Goal: Find specific page/section: Find specific page/section

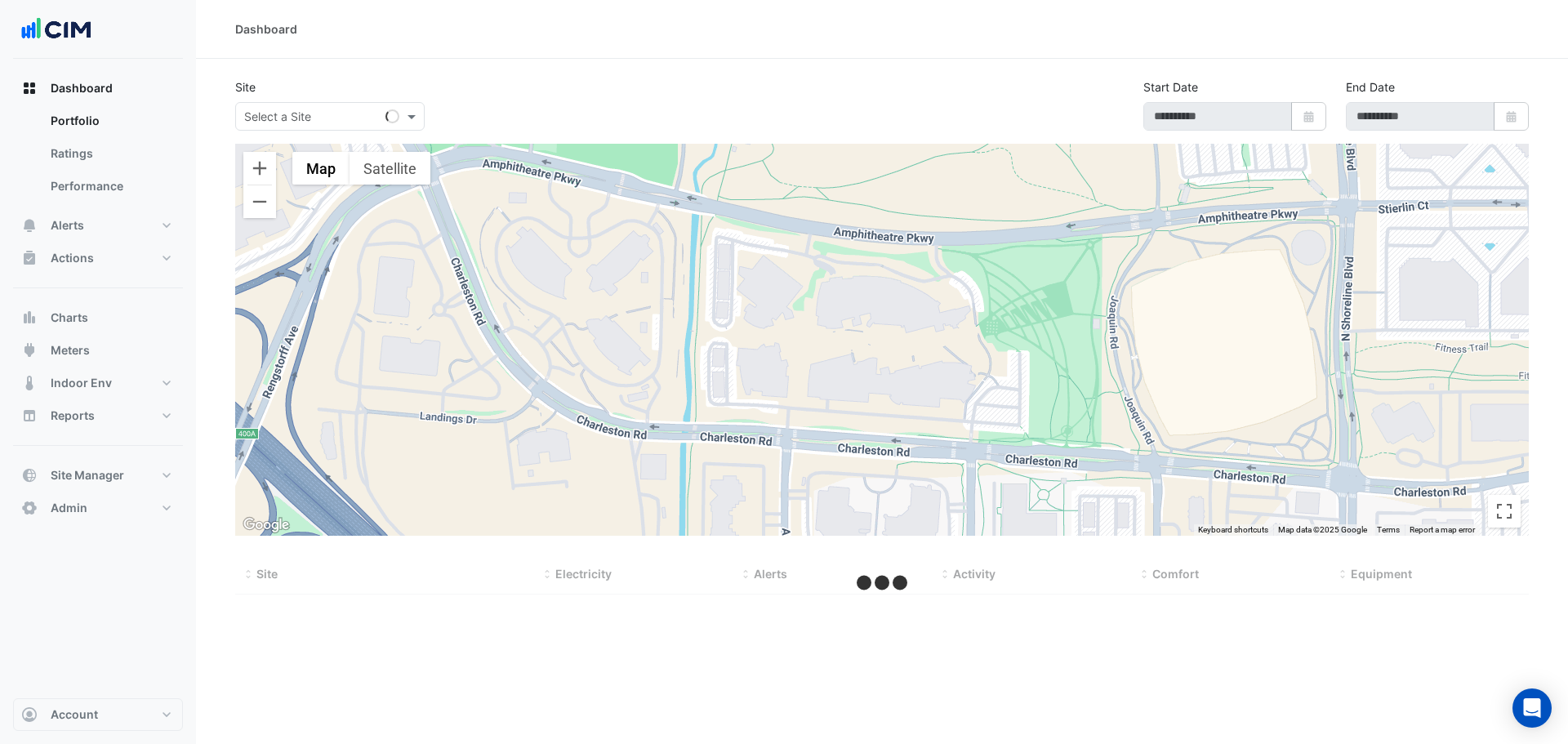
select select "**"
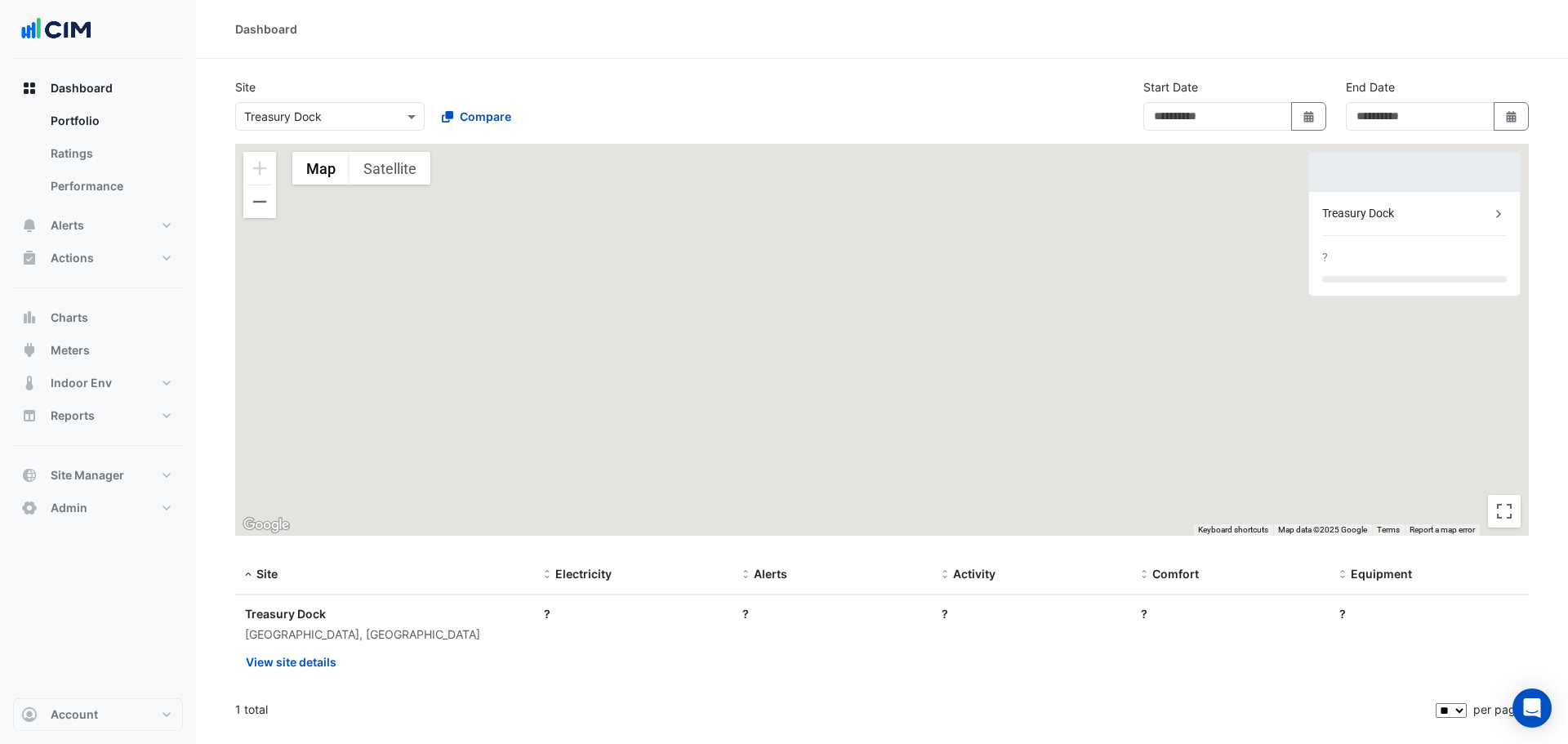
type input "**********"
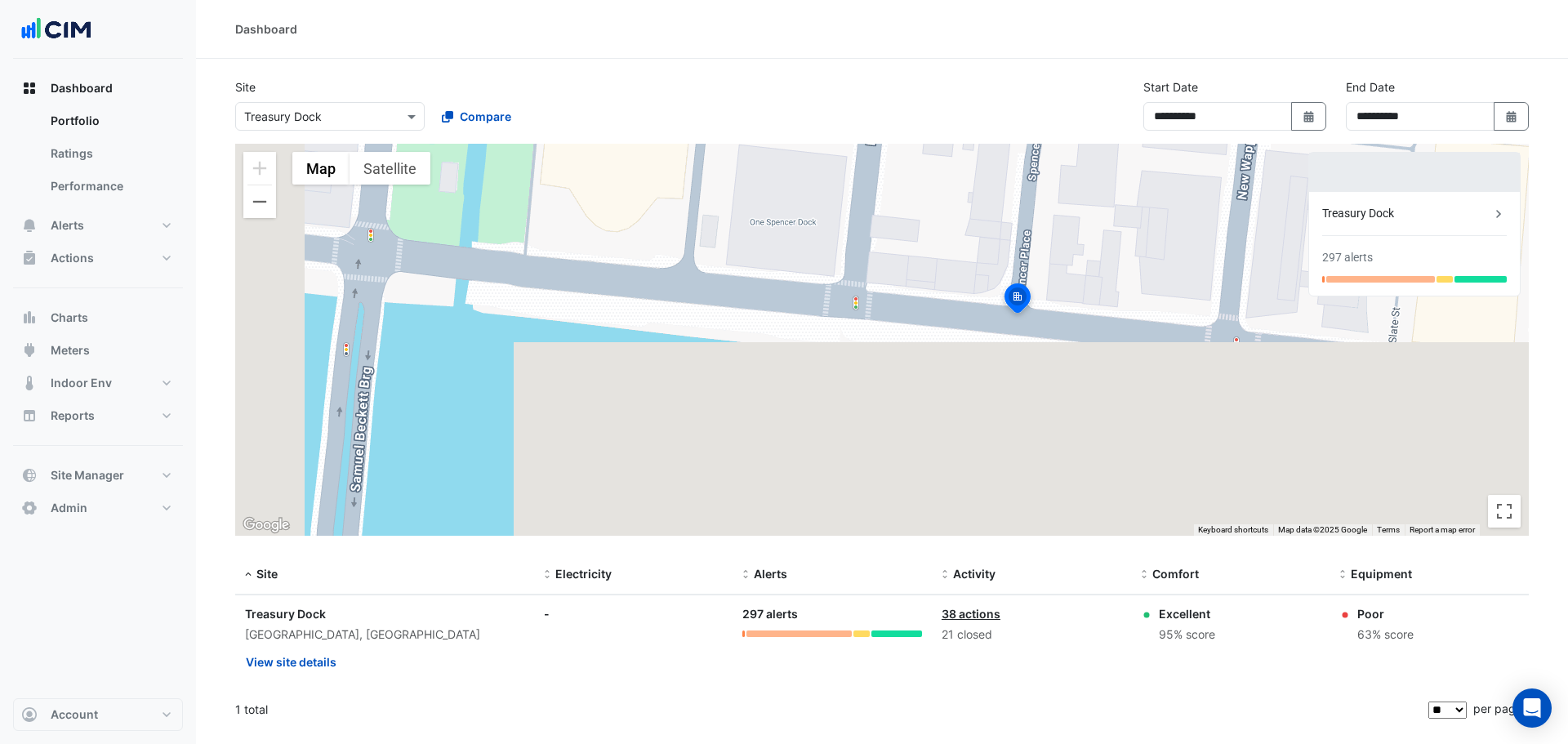
drag, startPoint x: 589, startPoint y: 400, endPoint x: 718, endPoint y: 391, distance: 129.3
click at [718, 391] on div "To activate drag with keyboard, press Alt + Enter. Once in keyboard drag state,…" at bounding box center [881, 340] width 1293 height 392
